Goal: Complete application form

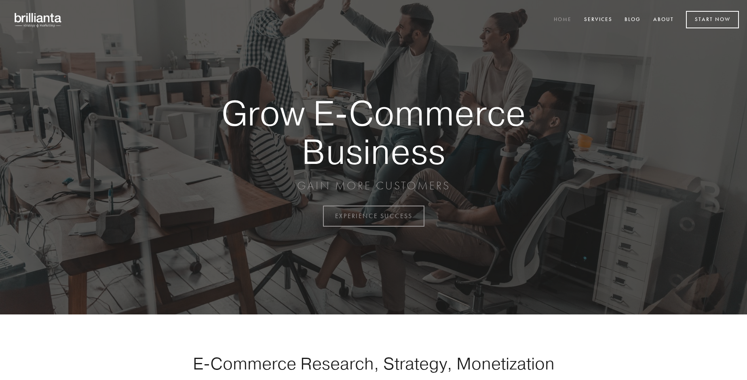
scroll to position [2120, 0]
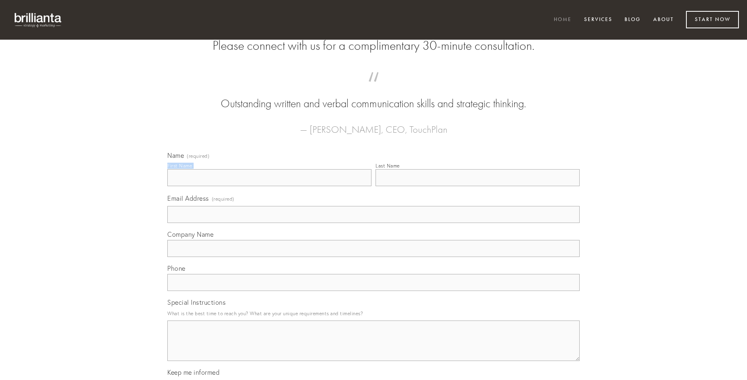
type input "[PERSON_NAME]"
click at [478, 186] on input "Last Name" at bounding box center [478, 177] width 204 height 17
type input "[PERSON_NAME]"
click at [374, 223] on input "Email Address (required)" at bounding box center [373, 214] width 412 height 17
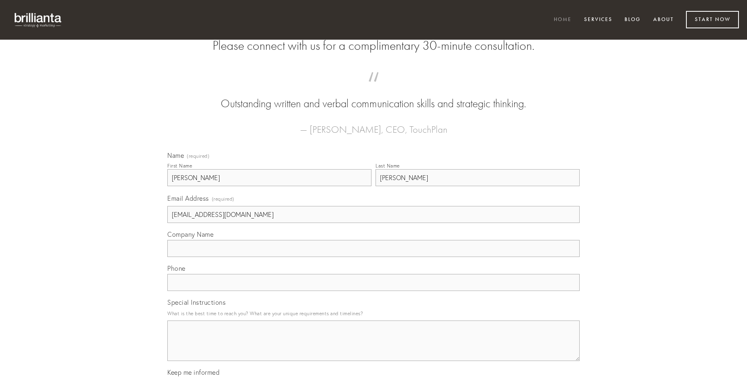
type input "[EMAIL_ADDRESS][DOMAIN_NAME]"
click at [374, 257] on input "Company Name" at bounding box center [373, 248] width 412 height 17
type input "curso"
click at [374, 291] on input "text" at bounding box center [373, 282] width 412 height 17
click at [374, 348] on textarea "Special Instructions" at bounding box center [373, 340] width 412 height 40
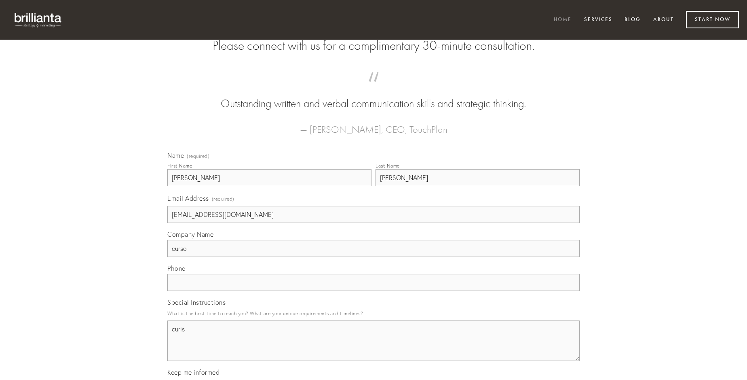
type textarea "curis"
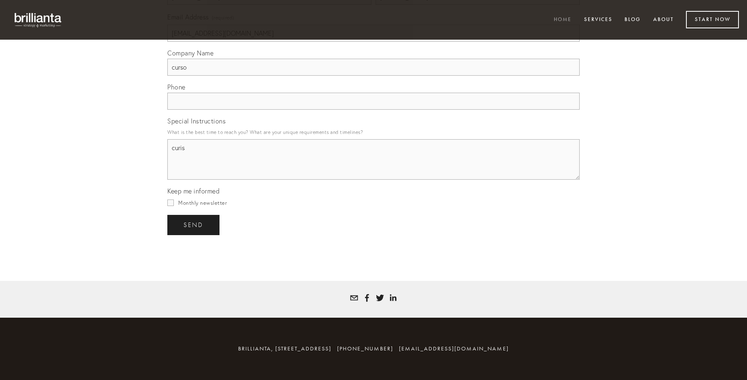
click at [194, 224] on span "send" at bounding box center [194, 224] width 20 height 7
